Goal: Task Accomplishment & Management: Complete application form

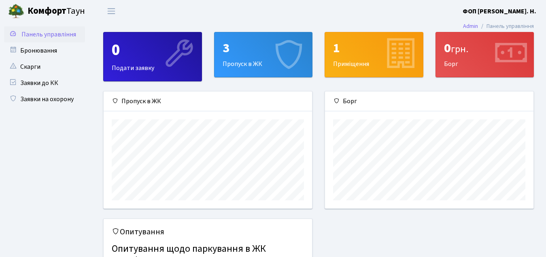
scroll to position [117, 209]
click at [47, 79] on link "Заявки до КК" at bounding box center [44, 83] width 81 height 16
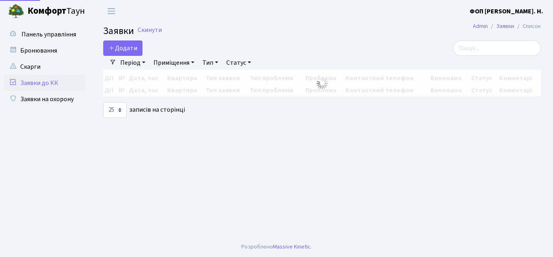
select select "25"
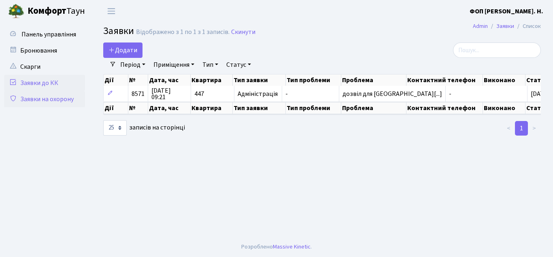
click at [59, 104] on link "Заявки на охорону" at bounding box center [44, 99] width 81 height 16
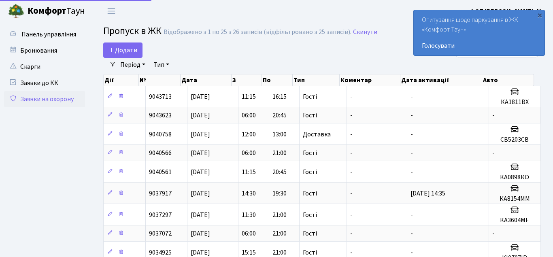
select select "25"
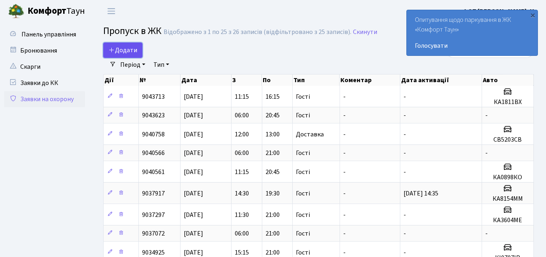
click at [136, 48] on span "Додати" at bounding box center [123, 50] width 29 height 9
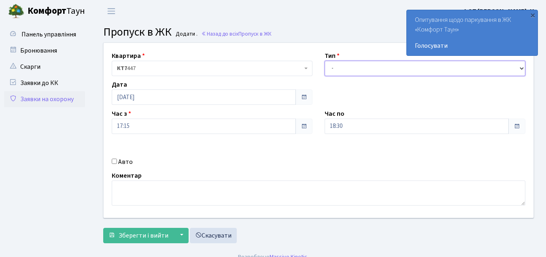
click at [346, 66] on select "- Доставка Таксі Гості Сервіс" at bounding box center [425, 68] width 201 height 15
select select "3"
click at [325, 61] on select "- Доставка Таксі Гості Сервіс" at bounding box center [425, 68] width 201 height 15
click at [115, 160] on input "Авто" at bounding box center [114, 161] width 5 height 5
checkbox input "true"
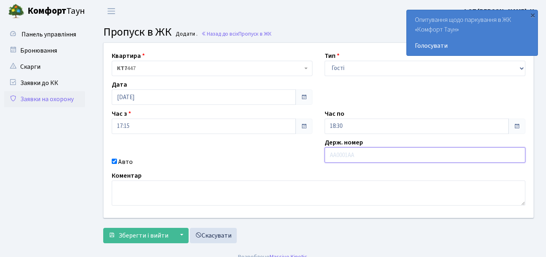
paste input "АА6869YC"
type input "АА6869YC"
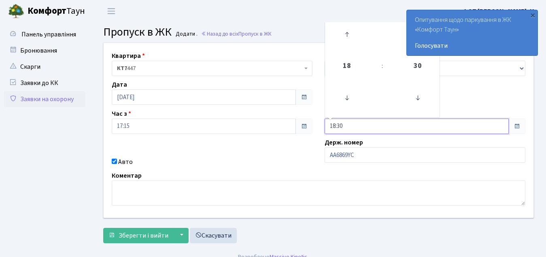
click at [489, 125] on input "18:30" at bounding box center [417, 126] width 184 height 15
click at [419, 92] on icon at bounding box center [418, 98] width 22 height 22
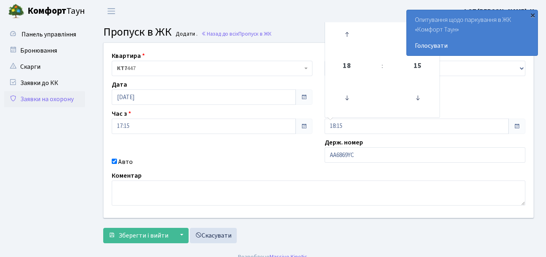
click at [532, 13] on div "×" at bounding box center [533, 15] width 8 height 8
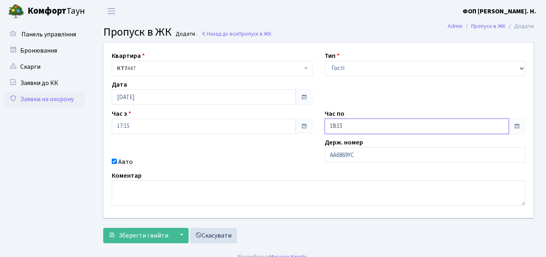
click at [343, 130] on input "18:15" at bounding box center [417, 126] width 184 height 15
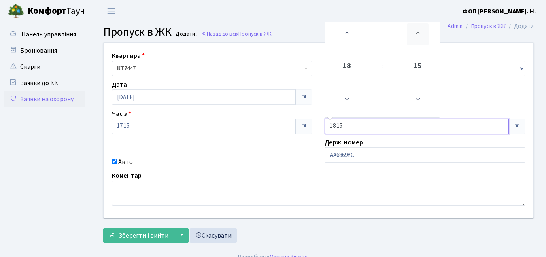
click at [415, 34] on icon at bounding box center [418, 34] width 22 height 22
click at [348, 32] on icon at bounding box center [347, 34] width 22 height 22
click at [417, 33] on icon at bounding box center [418, 34] width 22 height 22
type input "20:00"
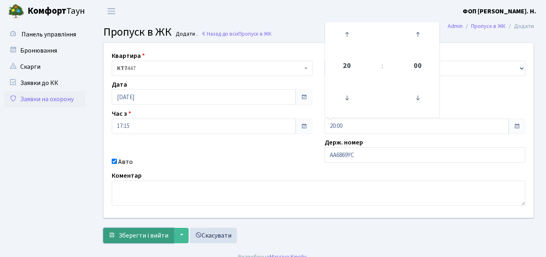
click at [147, 235] on span "Зберегти і вийти" at bounding box center [144, 235] width 50 height 9
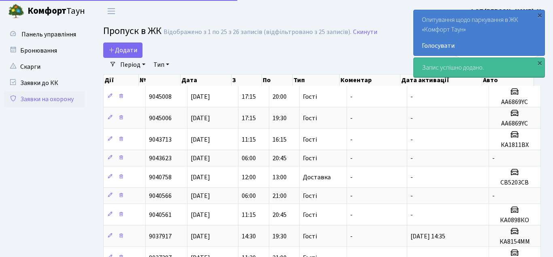
select select "25"
